Goal: Check status: Check status

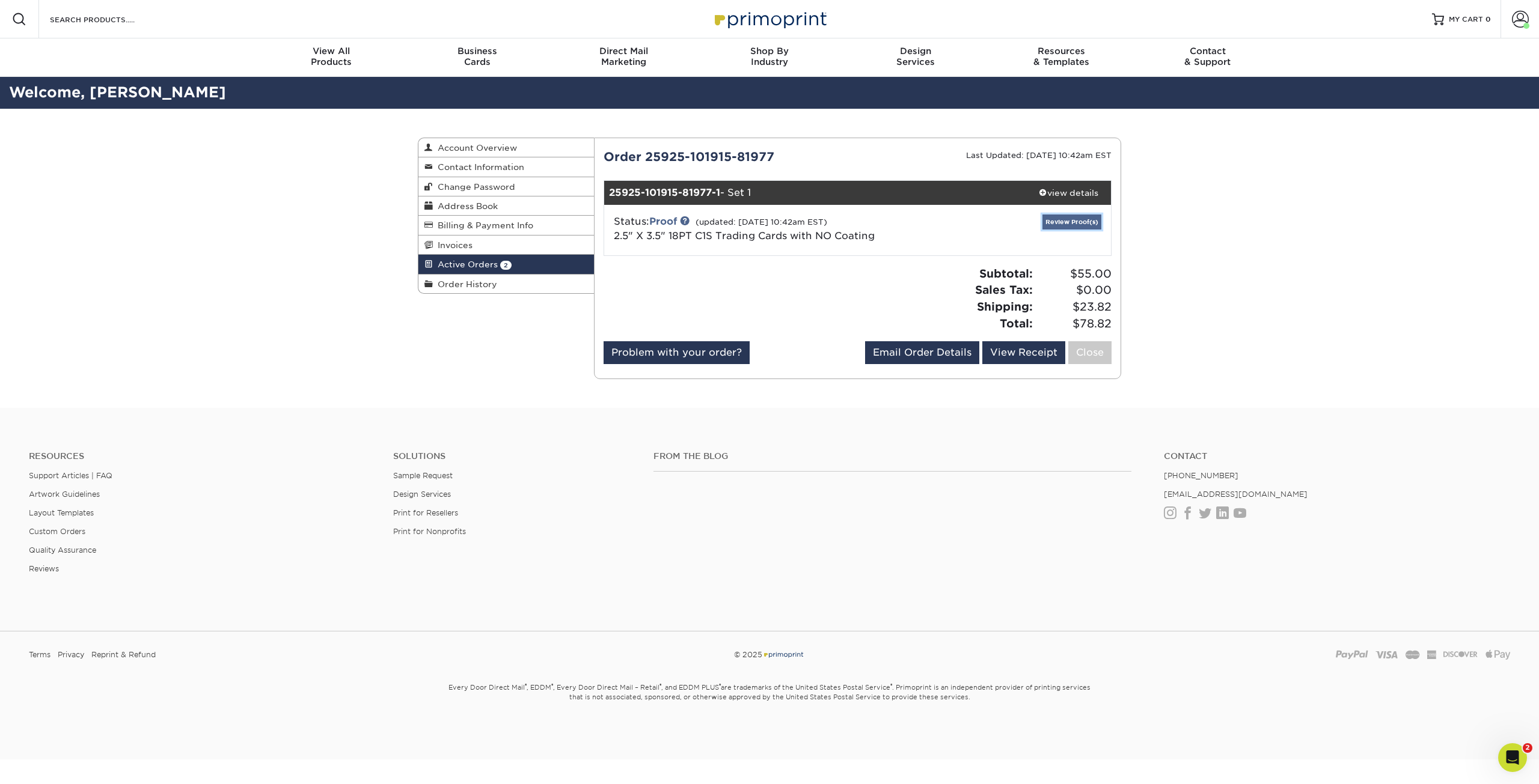
click at [1077, 220] on link "Review Proof(s)" at bounding box center [1072, 222] width 59 height 15
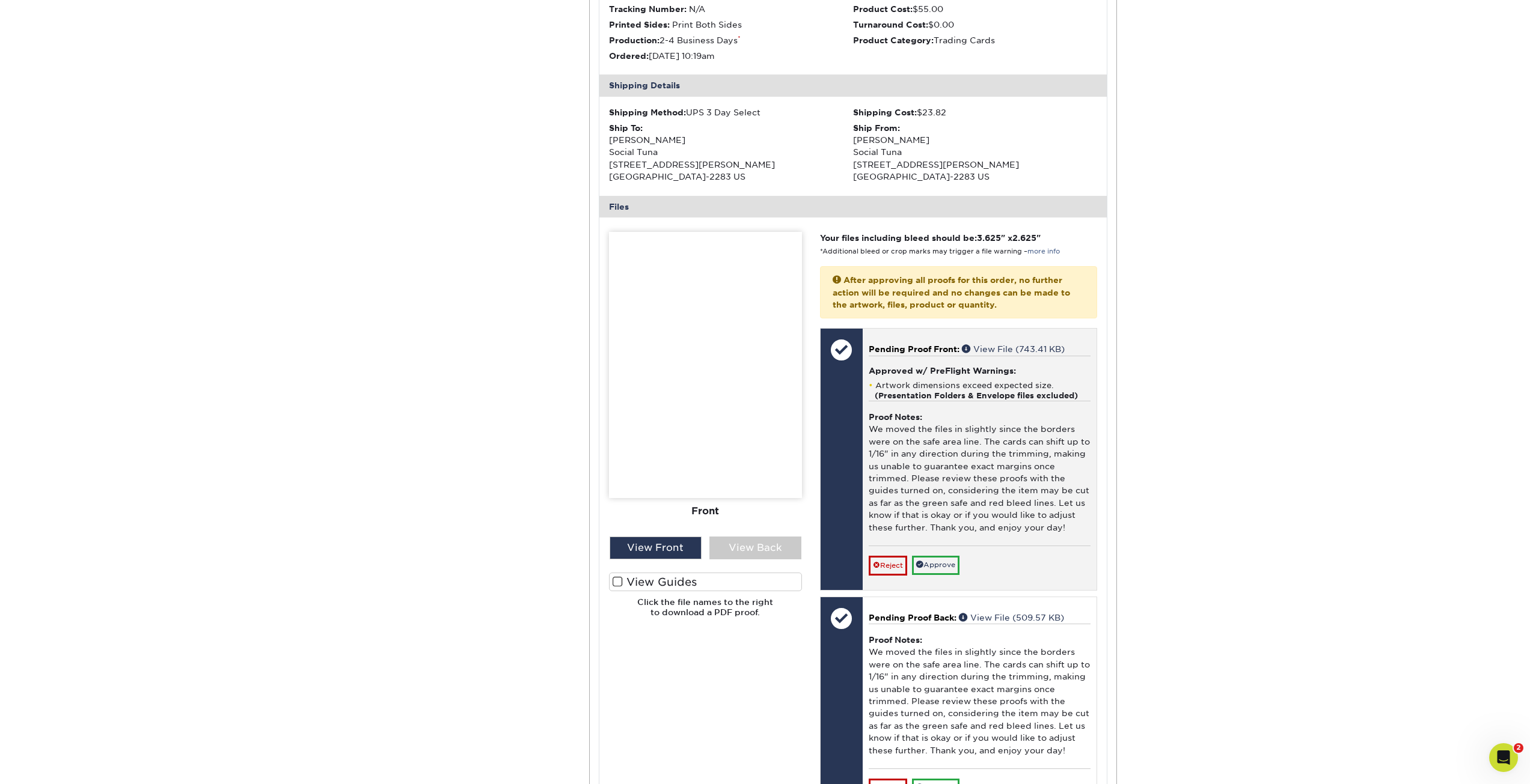
scroll to position [300, 0]
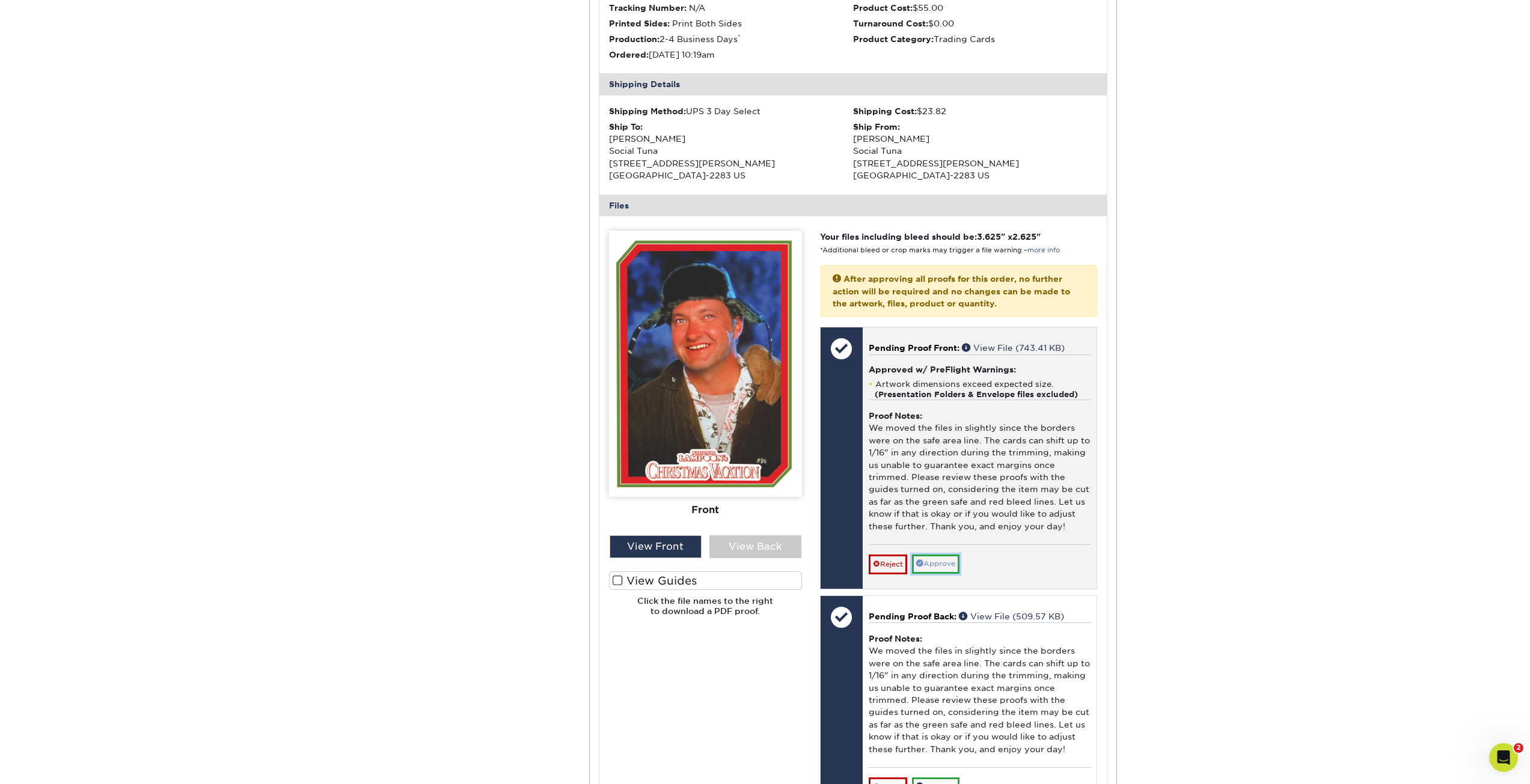
click at [936, 561] on link "Approve" at bounding box center [936, 564] width 48 height 19
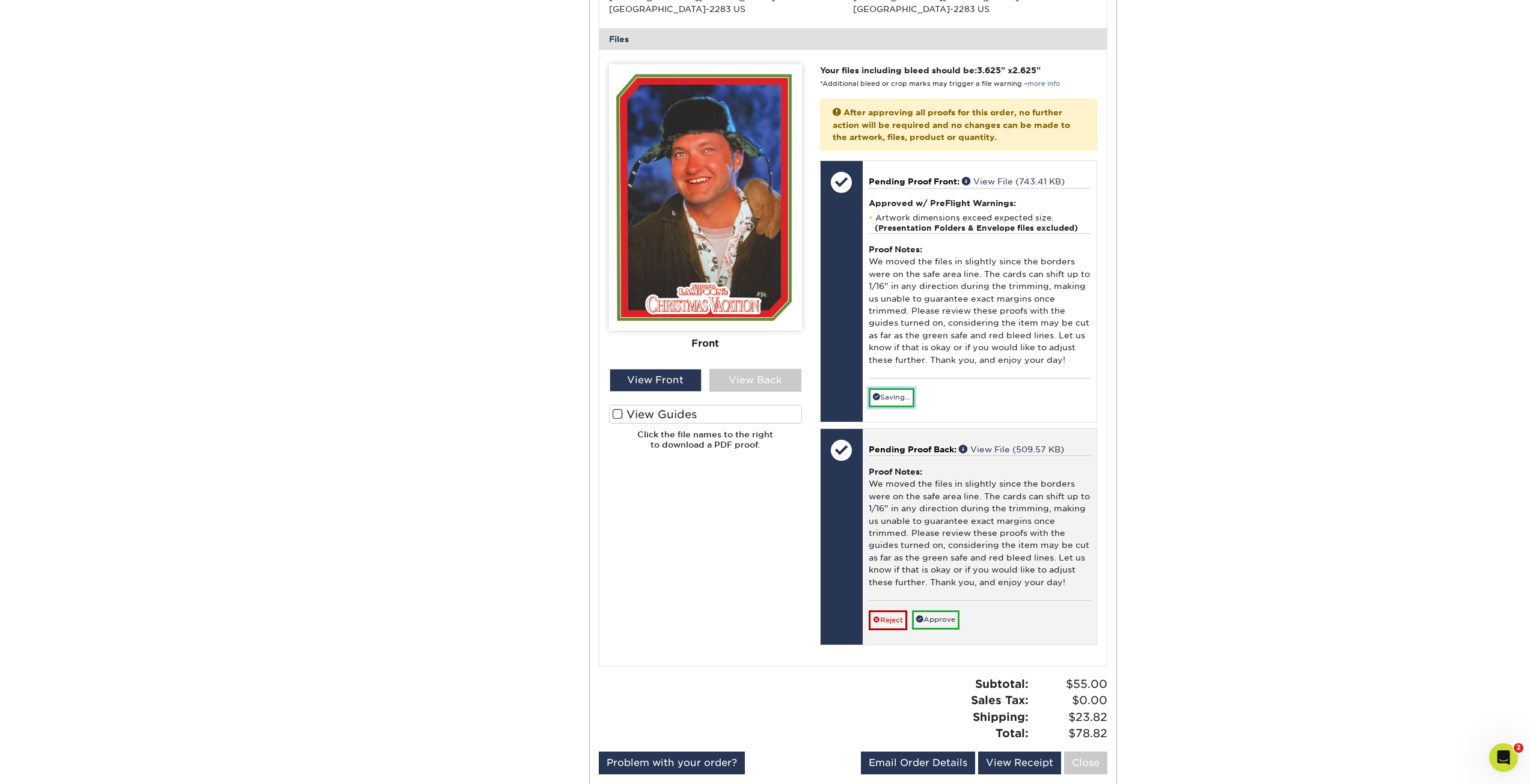
scroll to position [481, 0]
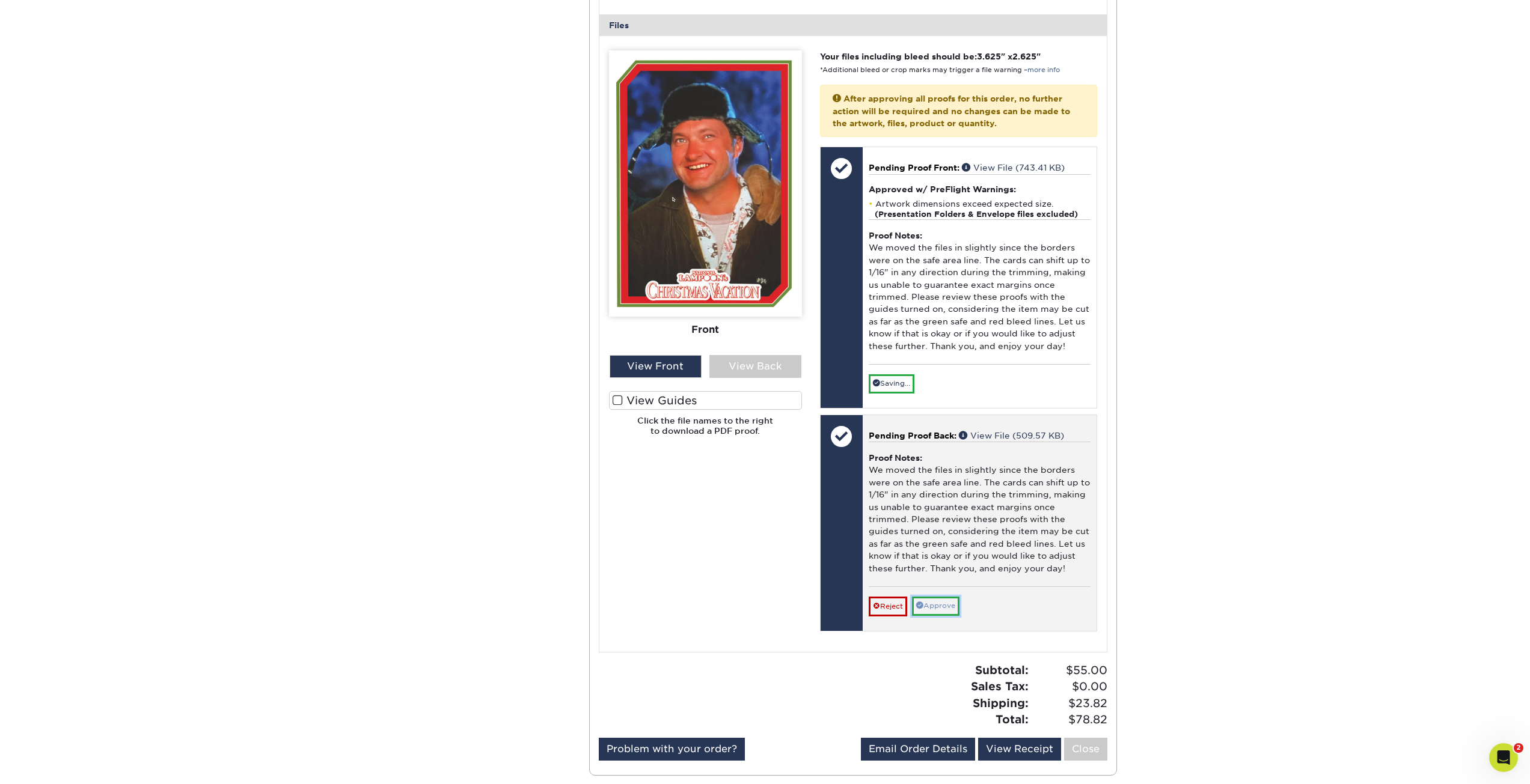
click at [937, 597] on link "Approve" at bounding box center [936, 606] width 48 height 19
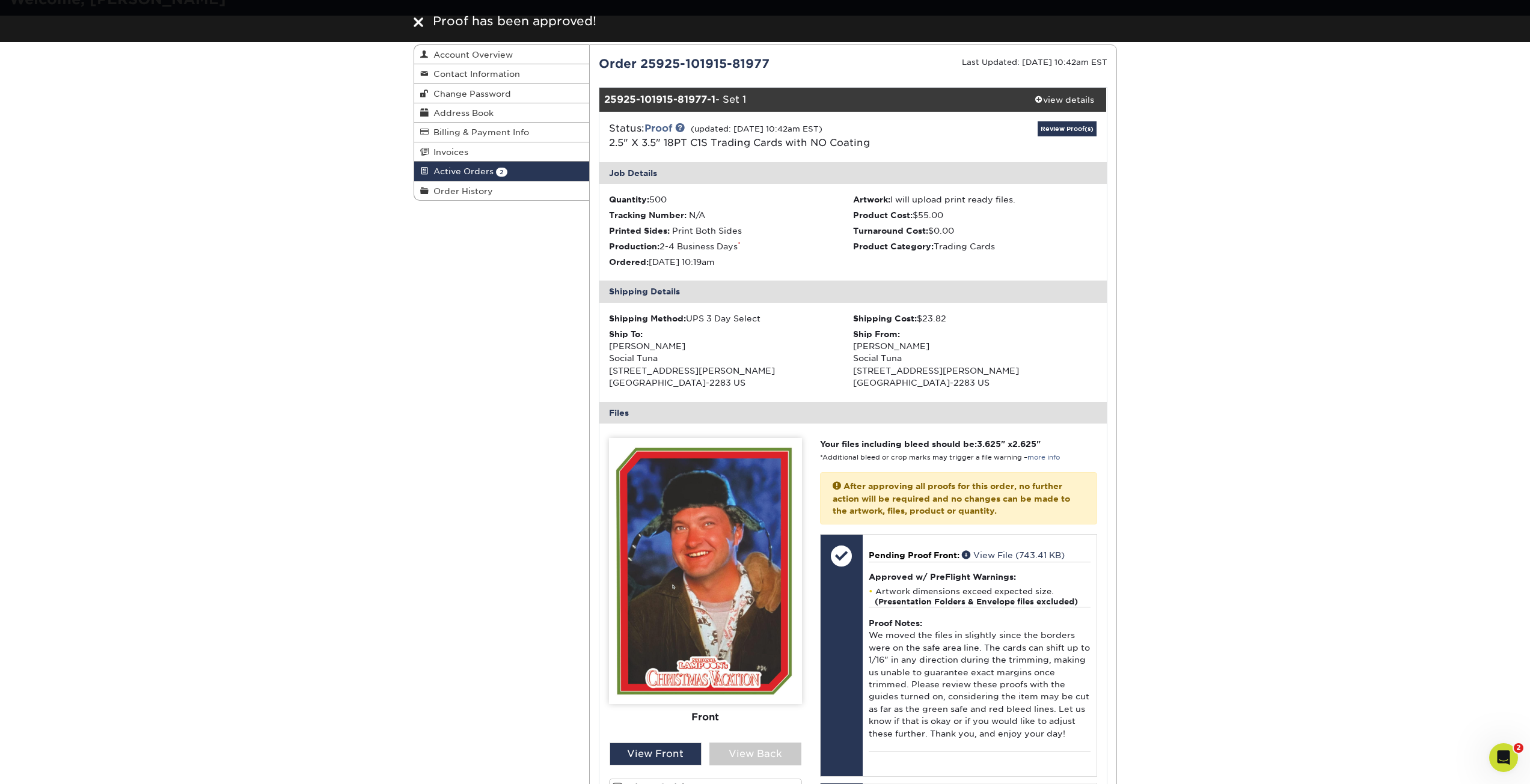
scroll to position [0, 0]
